Goal: Information Seeking & Learning: Find specific fact

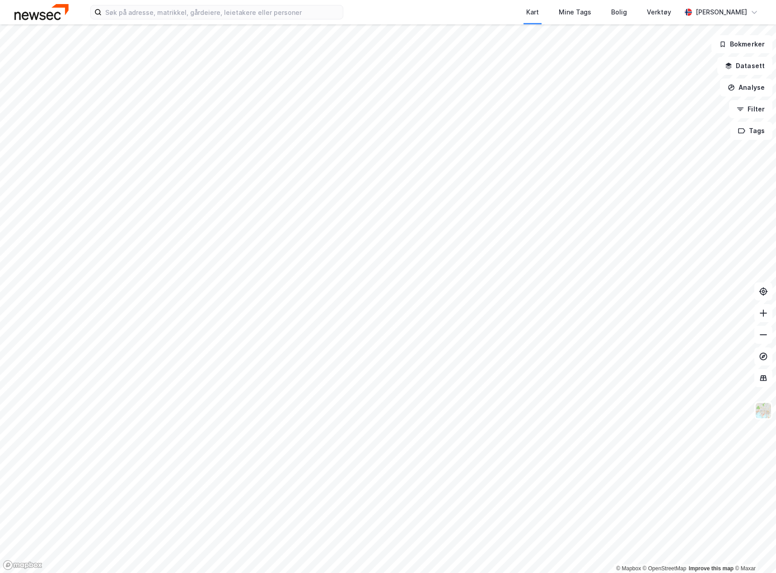
click at [25, 566] on link "Mapbox homepage" at bounding box center [23, 565] width 40 height 10
click at [761, 410] on img at bounding box center [762, 410] width 17 height 17
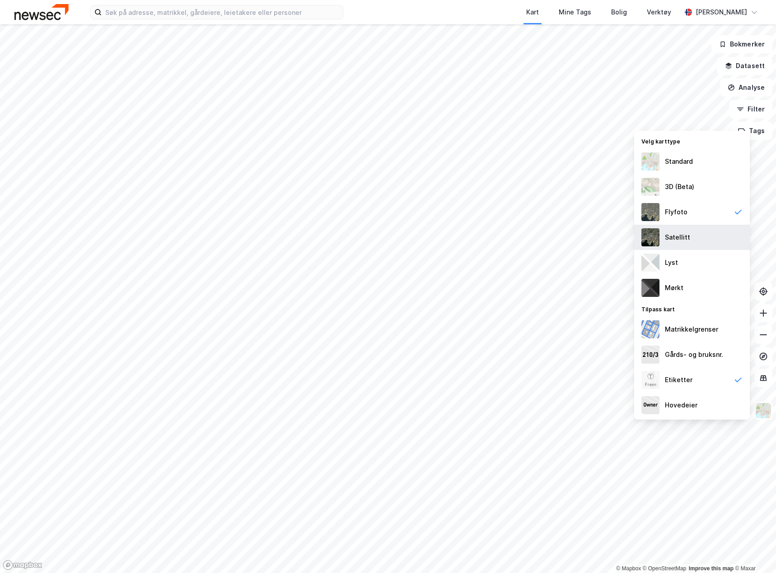
click at [700, 238] on div "Satellitt" at bounding box center [692, 237] width 116 height 25
click at [686, 209] on div "Flyfoto" at bounding box center [692, 212] width 116 height 25
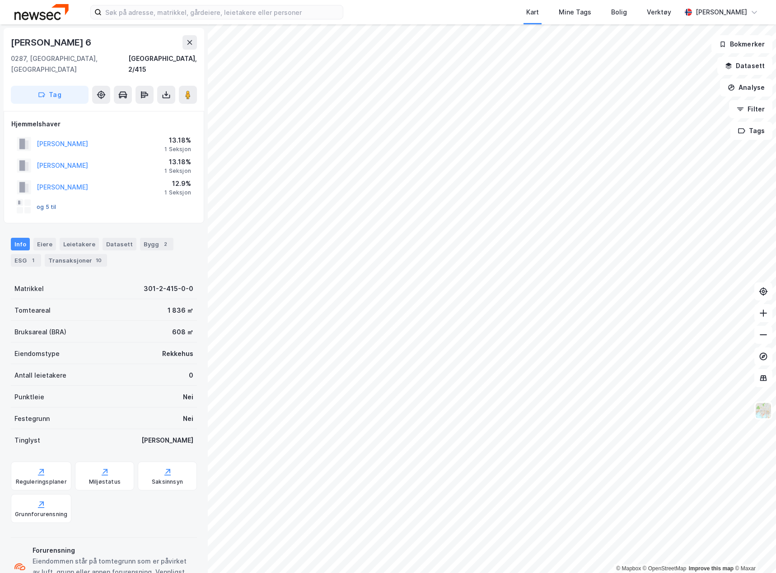
click at [0, 0] on button "og 5 til" at bounding box center [0, 0] width 0 height 0
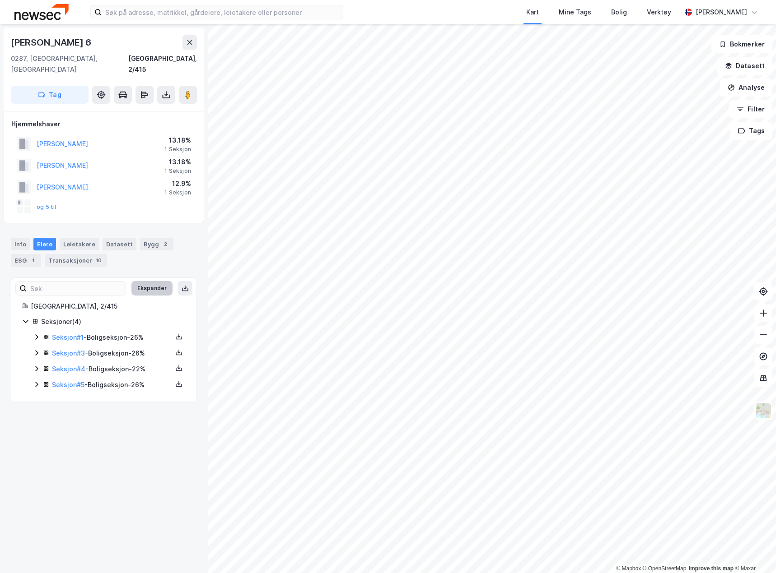
click at [157, 281] on button "Ekspander" at bounding box center [151, 288] width 41 height 14
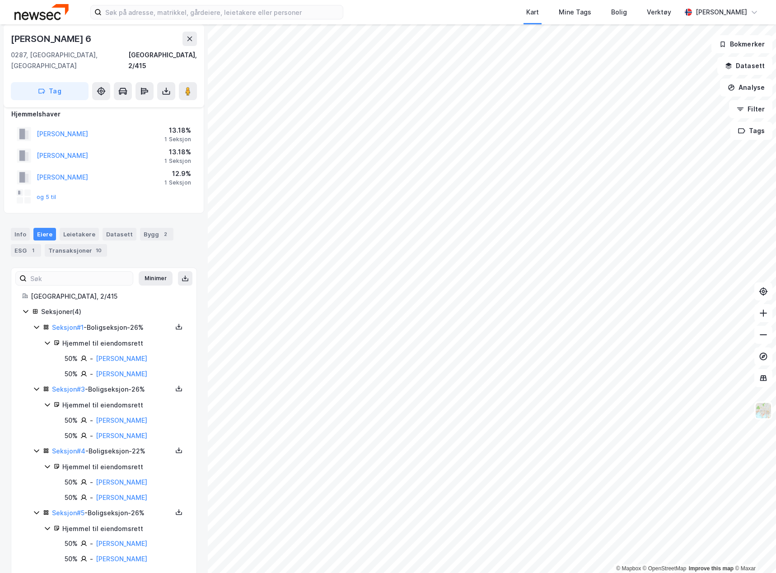
scroll to position [13, 0]
